Goal: Obtain resource: Obtain resource

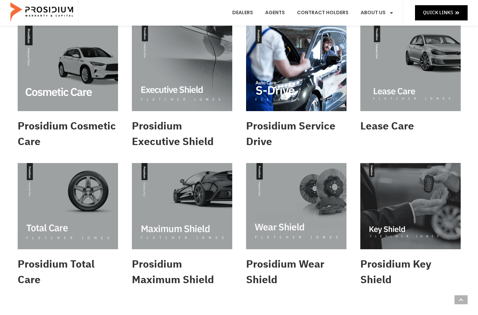
scroll to position [173, 0]
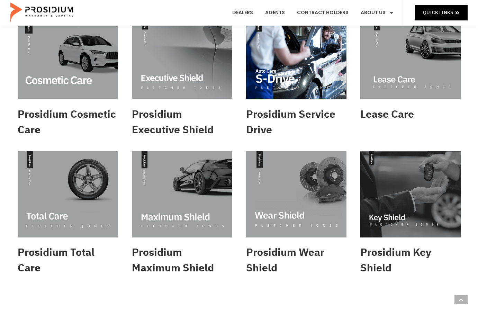
click at [81, 200] on img at bounding box center [68, 194] width 100 height 86
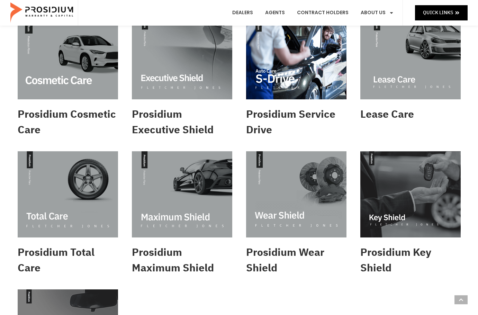
click at [215, 151] on img at bounding box center [182, 194] width 100 height 86
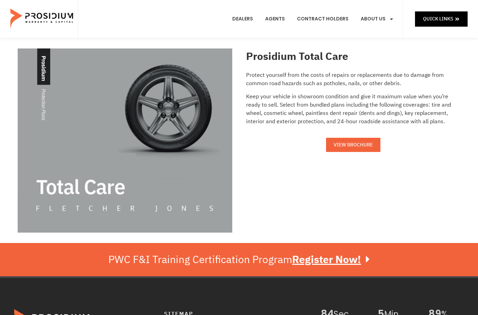
click at [358, 149] on link "VIEW BROCHURE" at bounding box center [353, 145] width 54 height 14
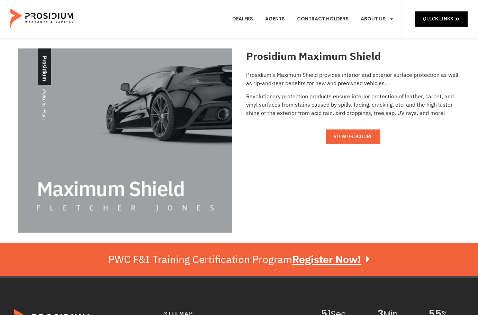
click at [366, 138] on span "VIEW BROCHURE" at bounding box center [352, 136] width 39 height 9
